Goal: Submit feedback/report problem: Submit feedback/report problem

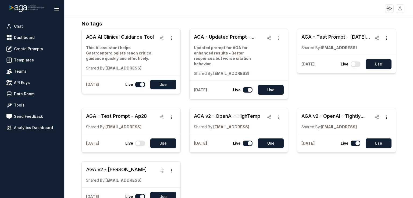
scroll to position [2, 0]
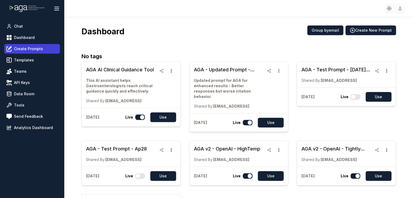
click at [42, 48] on link "Create Prompts" at bounding box center [32, 49] width 56 height 10
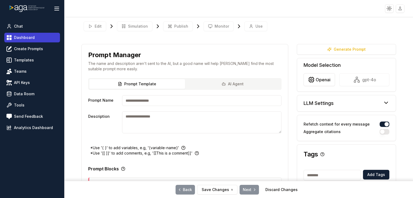
click at [33, 40] on span "Dashboard" at bounding box center [24, 37] width 21 height 5
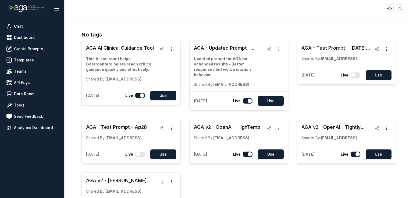
scroll to position [42, 0]
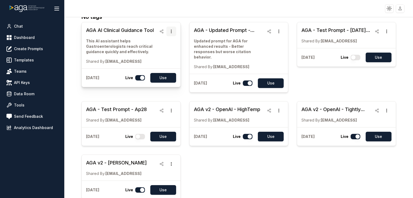
click at [171, 31] on icon "button" at bounding box center [171, 31] width 1 height 3
click at [134, 45] on p "This AI assistant helps Gastroenterologists reach critical guidance quickly and…" at bounding box center [121, 46] width 71 height 16
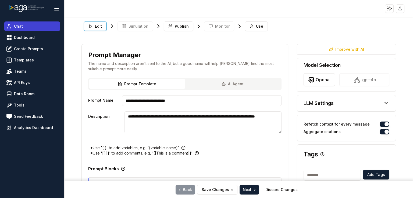
click at [28, 28] on link "Chat" at bounding box center [32, 27] width 56 height 10
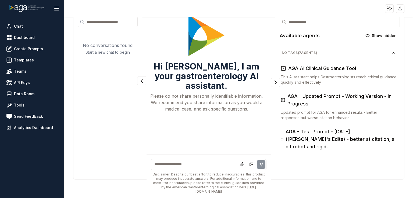
scroll to position [26, 0]
click at [41, 94] on link "Data Room" at bounding box center [32, 94] width 56 height 10
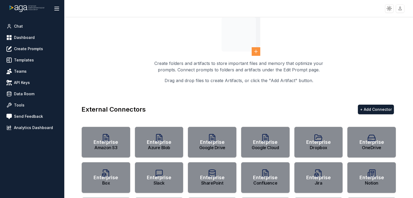
scroll to position [53, 0]
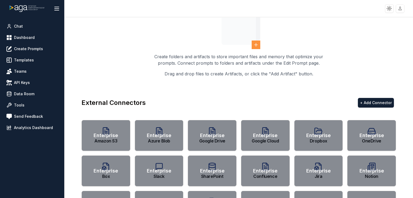
click at [121, 129] on div "Enterprise" at bounding box center [105, 135] width 49 height 31
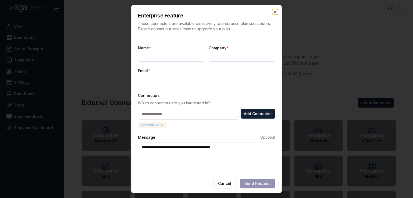
click at [277, 13] on icon "button" at bounding box center [275, 12] width 4 height 4
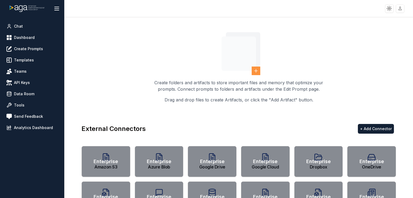
scroll to position [0, 0]
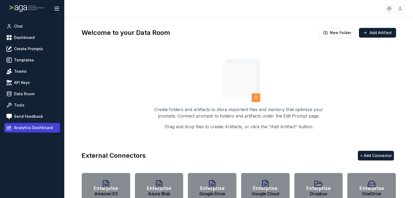
click at [34, 129] on span "Analytics Dashboard" at bounding box center [33, 127] width 39 height 5
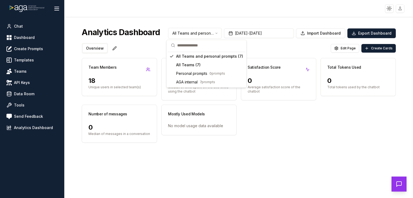
click at [190, 35] on html "Toggle theme Toggle user menu Chat Dashboard Create Prompts Templates Teams API…" at bounding box center [206, 99] width 413 height 198
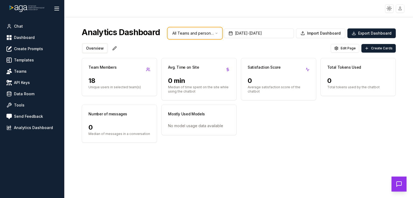
click at [190, 35] on html "Toggle theme Toggle user menu Chat Dashboard Create Prompts Templates Teams API…" at bounding box center [206, 99] width 413 height 198
click at [298, 42] on div "Analytics Dashboard All Teams and personal prompts [DATE] - [DATE] Import Dashb…" at bounding box center [238, 118] width 331 height 198
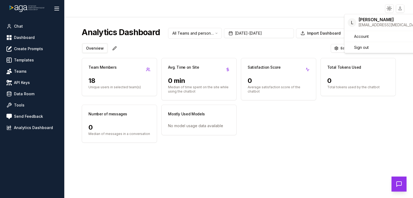
click at [401, 8] on html "Toggle theme Toggle user menu Chat Dashboard Create Prompts Templates Teams API…" at bounding box center [206, 99] width 413 height 198
click at [375, 35] on link "Account" at bounding box center [399, 36] width 107 height 9
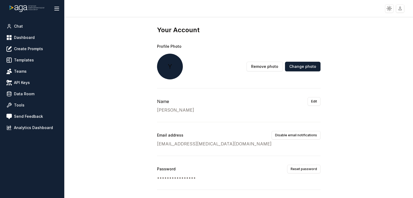
click at [397, 9] on html "Toggle theme Toggle user menu Chat Dashboard Create Prompts Templates Teams API…" at bounding box center [206, 99] width 413 height 198
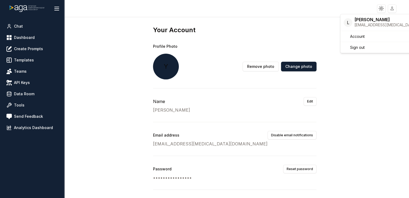
click at [365, 84] on html "Toggle theme Toggle user menu Chat Dashboard Create Prompts Templates Teams API…" at bounding box center [204, 99] width 409 height 198
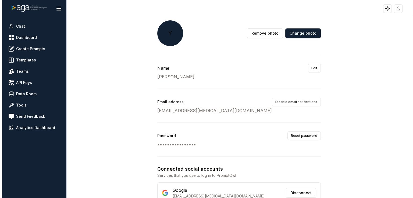
scroll to position [122, 0]
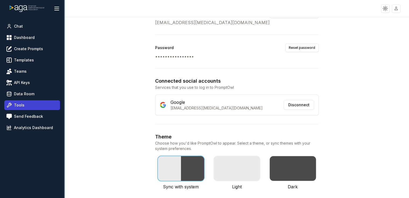
click at [35, 105] on link "Tools" at bounding box center [32, 106] width 56 height 10
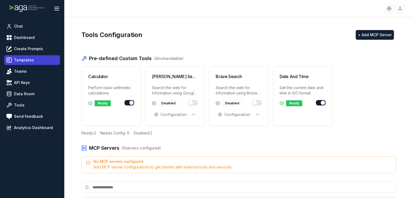
click at [31, 61] on span "Templates" at bounding box center [24, 60] width 20 height 5
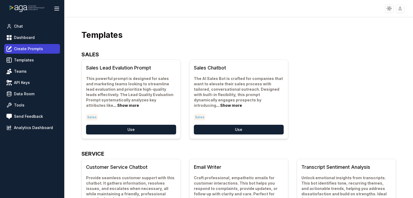
click at [28, 50] on span "Create Prompts" at bounding box center [28, 48] width 29 height 5
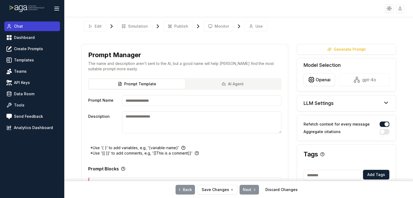
click at [28, 28] on link "Chat" at bounding box center [32, 27] width 56 height 10
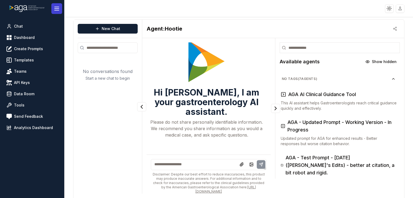
click at [58, 7] on line at bounding box center [57, 7] width 4 height 0
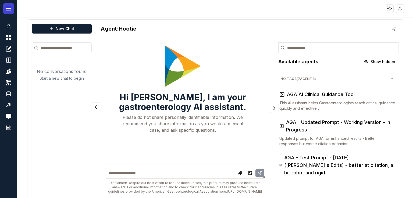
click at [9, 11] on icon at bounding box center [8, 8] width 6 height 6
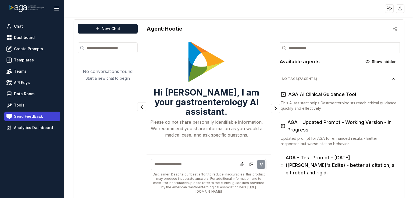
click at [38, 115] on span "Send Feedback" at bounding box center [28, 116] width 29 height 5
